Goal: Transaction & Acquisition: Purchase product/service

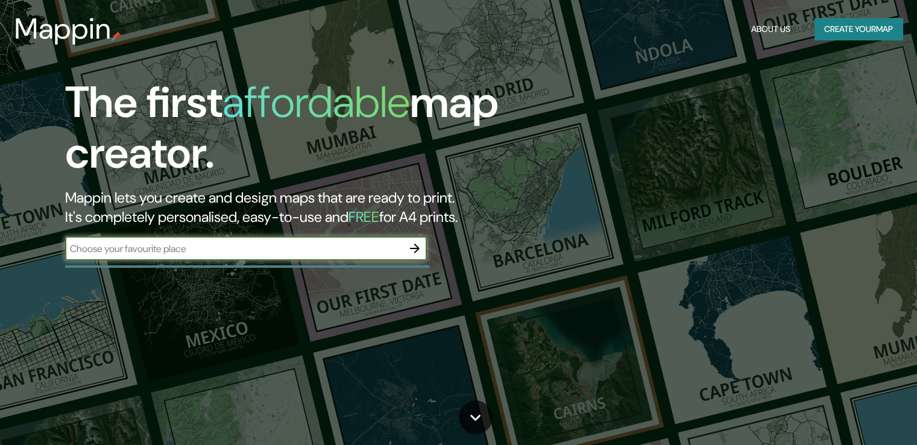
click at [158, 256] on div "​" at bounding box center [246, 248] width 362 height 24
type input "caixaforum"
click at [417, 248] on icon "button" at bounding box center [415, 249] width 10 height 10
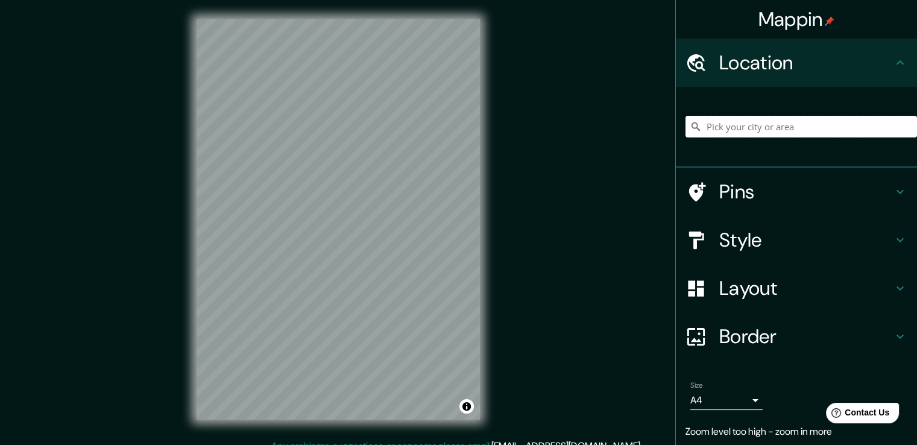
click at [821, 121] on input "Pick your city or area" at bounding box center [802, 127] width 232 height 22
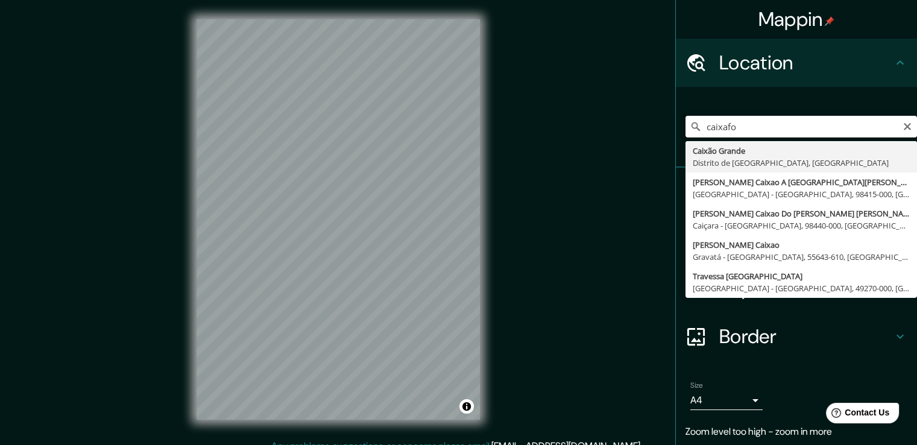
drag, startPoint x: 755, startPoint y: 128, endPoint x: 662, endPoint y: 130, distance: 92.9
click at [676, 128] on div "caixafo Caixão Grande Distrito de [GEOGRAPHIC_DATA], [GEOGRAPHIC_DATA] [PERSON_…" at bounding box center [796, 127] width 241 height 81
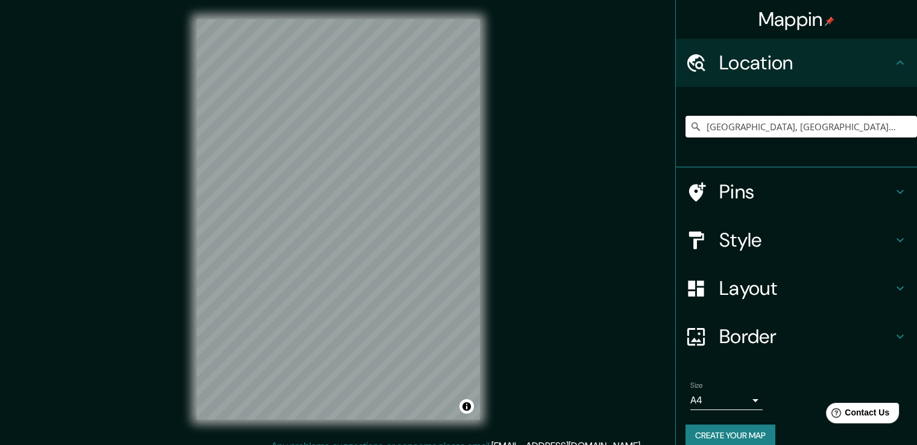
type input "[GEOGRAPHIC_DATA], [GEOGRAPHIC_DATA], [GEOGRAPHIC_DATA]"
click at [760, 238] on h4 "Style" at bounding box center [806, 240] width 174 height 24
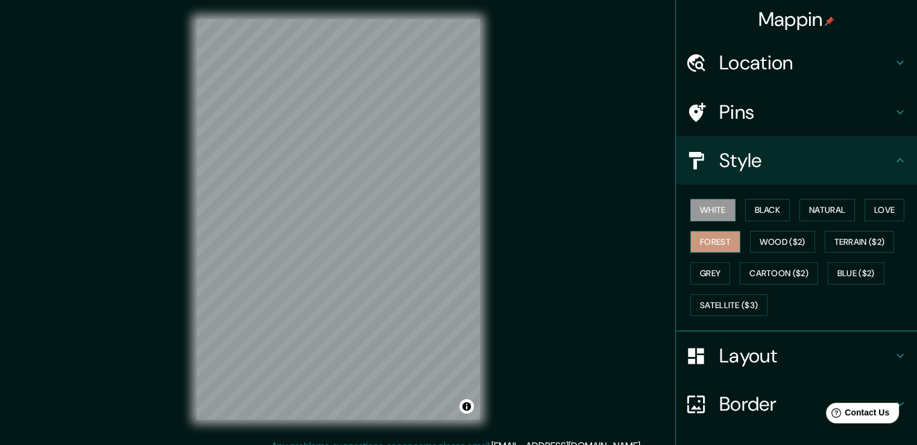
click at [714, 236] on button "Forest" at bounding box center [715, 242] width 50 height 22
click at [717, 206] on button "White" at bounding box center [712, 210] width 45 height 22
click at [759, 212] on button "Black" at bounding box center [767, 210] width 45 height 22
click at [714, 213] on button "White" at bounding box center [712, 210] width 45 height 22
click at [816, 210] on button "Natural" at bounding box center [827, 210] width 55 height 22
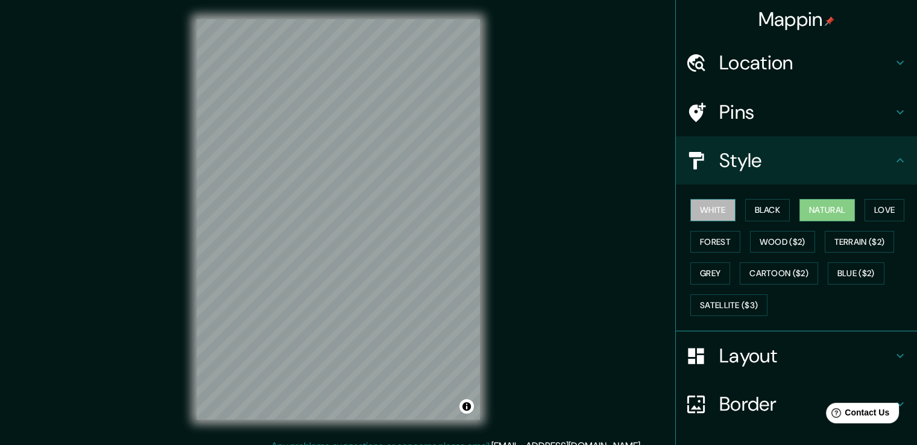
click at [716, 218] on button "White" at bounding box center [712, 210] width 45 height 22
click at [840, 219] on button "Natural" at bounding box center [827, 210] width 55 height 22
click at [742, 300] on button "Satellite ($3)" at bounding box center [728, 305] width 77 height 22
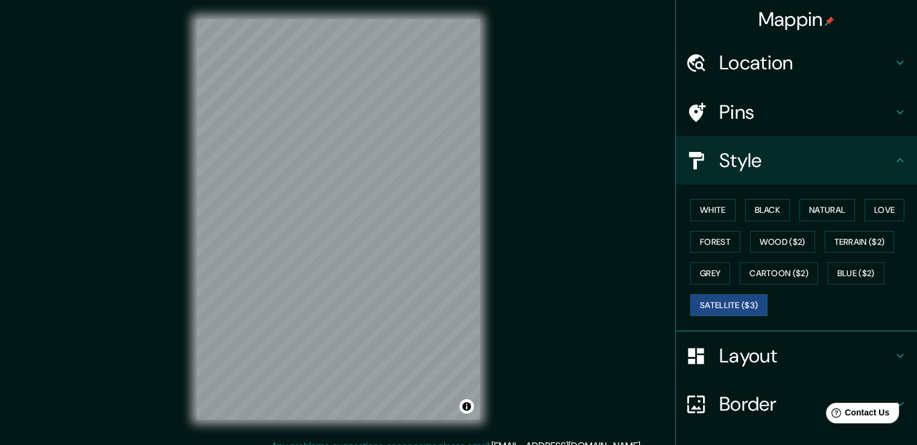
click at [490, 232] on div "© Mapbox © OpenStreetMap Improve this map © Maxar" at bounding box center [338, 219] width 322 height 439
click at [504, 295] on div "Mappin Location [GEOGRAPHIC_DATA], [GEOGRAPHIC_DATA], [GEOGRAPHIC_DATA] [GEOGRA…" at bounding box center [458, 229] width 917 height 458
click at [518, 3] on div "Mappin Location [GEOGRAPHIC_DATA], [GEOGRAPHIC_DATA], [GEOGRAPHIC_DATA] [GEOGRA…" at bounding box center [458, 229] width 917 height 458
